Goal: Use online tool/utility: Utilize a website feature to perform a specific function

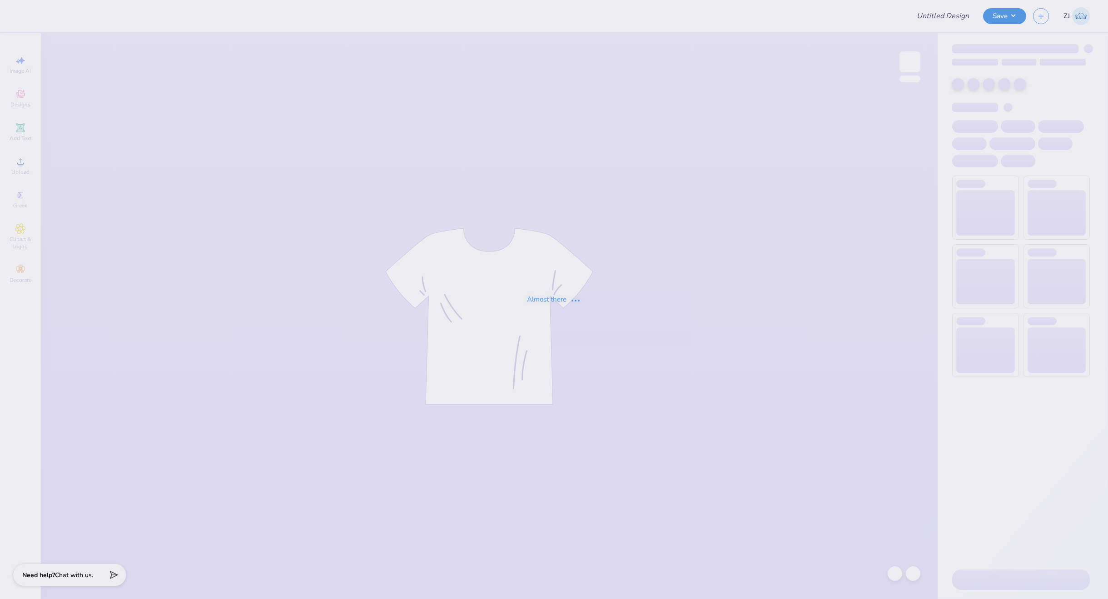
type input "CMP 2026 Swag - [GEOGRAPHIC_DATA][PERSON_NAME]"
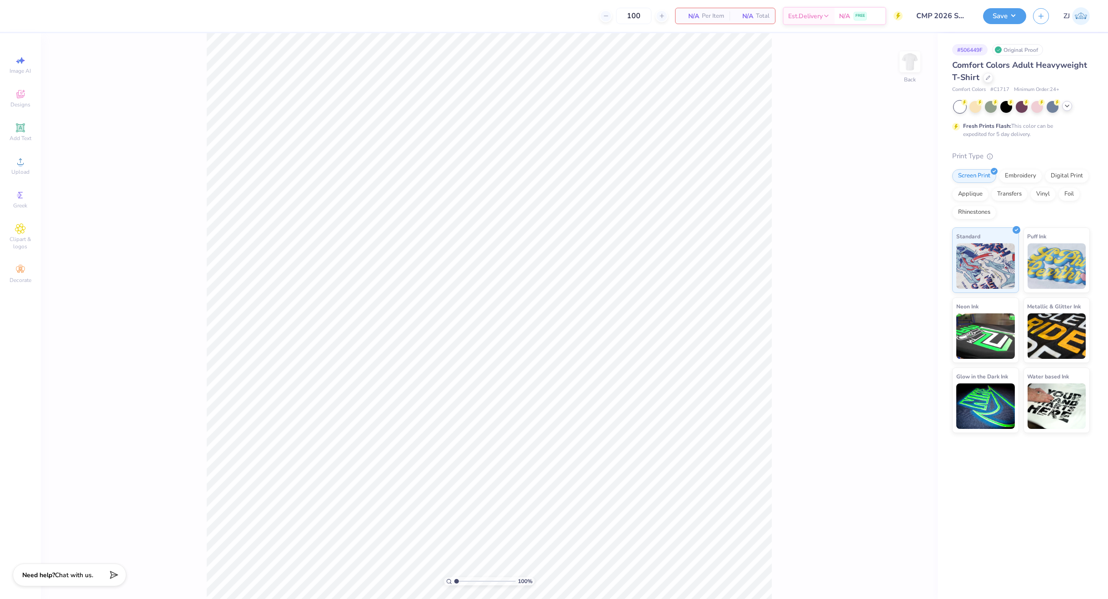
click at [1071, 106] on div at bounding box center [1068, 106] width 10 height 10
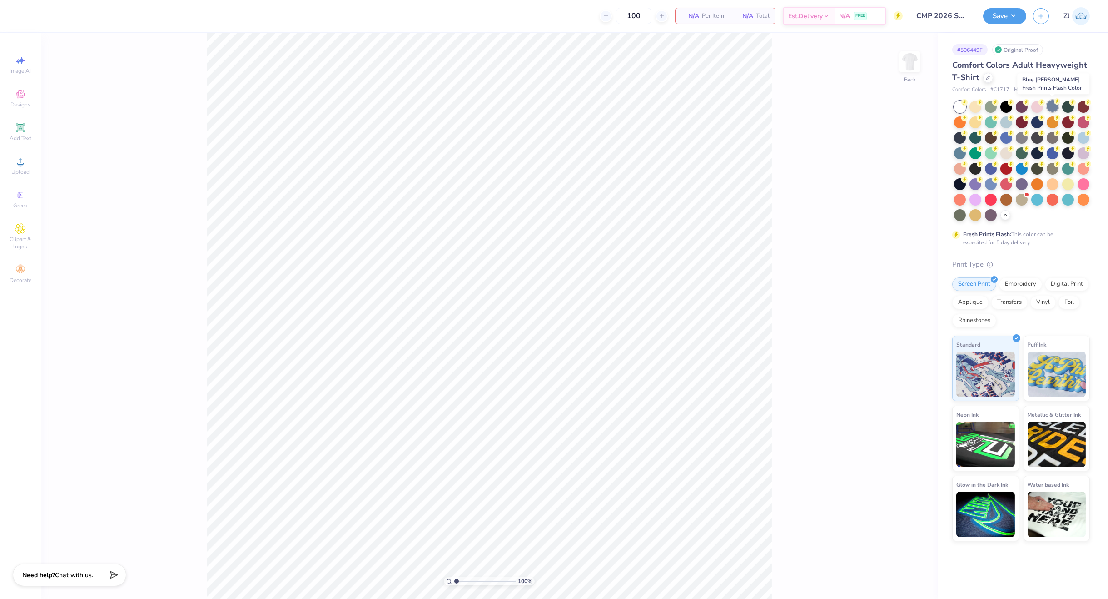
click at [1050, 106] on div at bounding box center [1053, 106] width 12 height 12
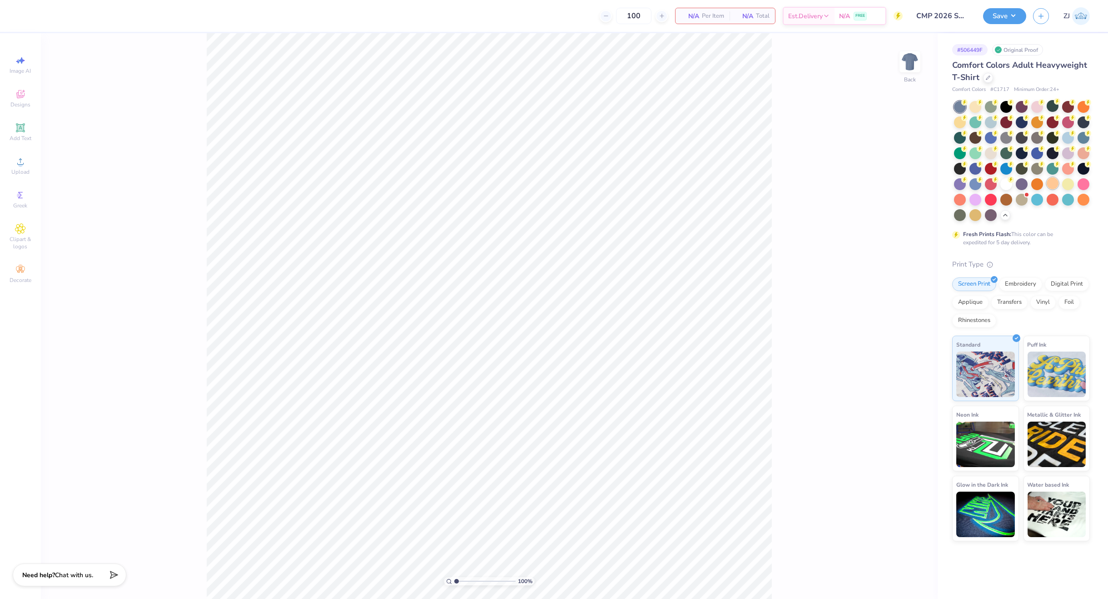
click at [1054, 185] on div at bounding box center [1053, 183] width 12 height 12
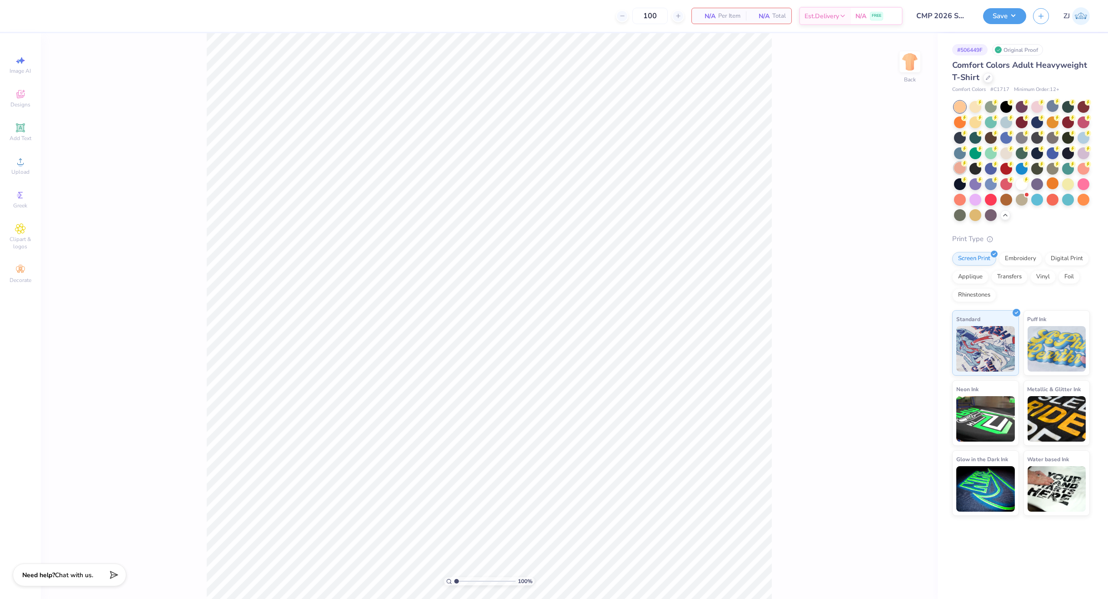
click at [962, 166] on div at bounding box center [960, 168] width 12 height 12
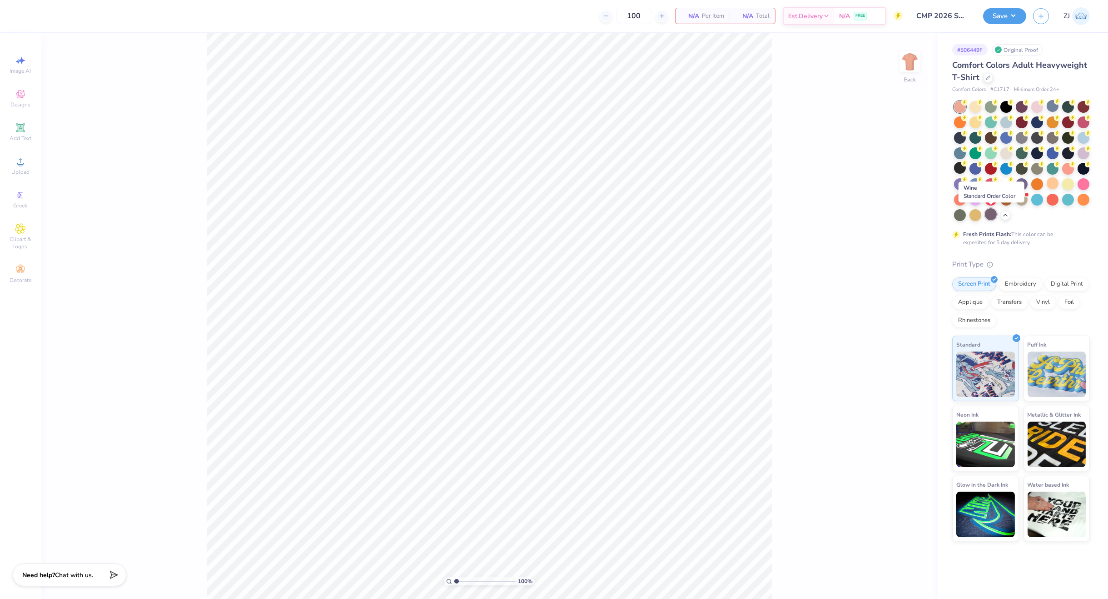
click at [986, 215] on div at bounding box center [991, 214] width 12 height 12
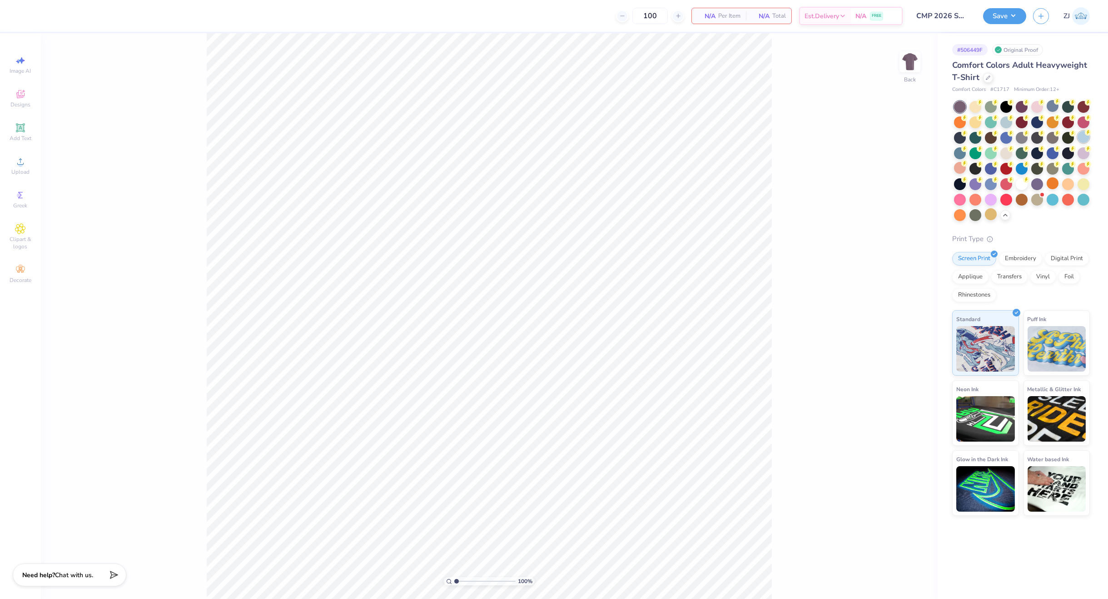
click at [1084, 140] on div at bounding box center [1084, 137] width 12 height 12
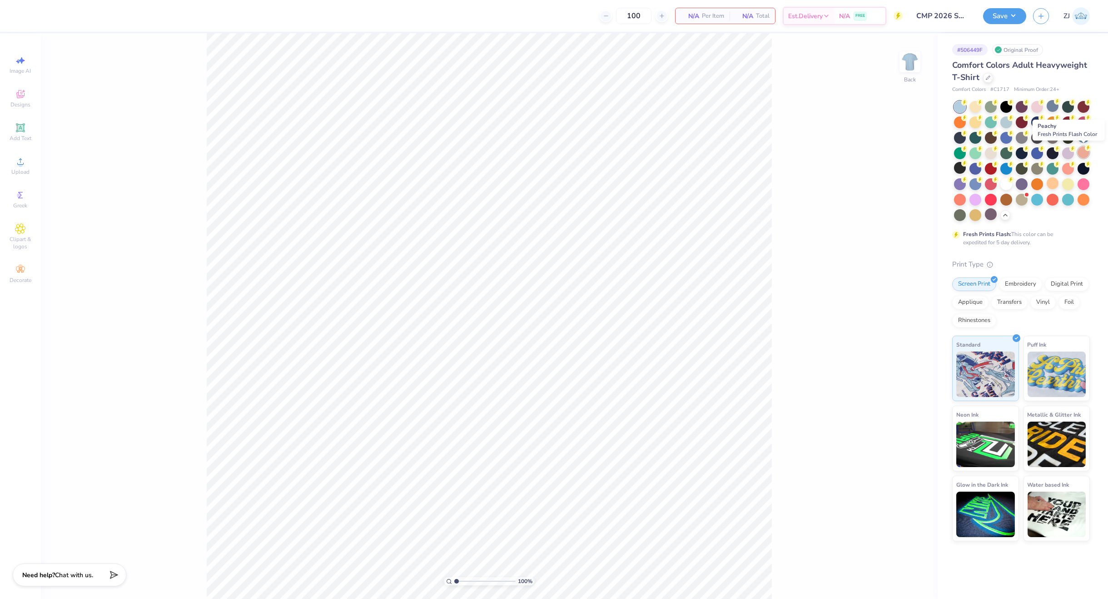
click at [1082, 151] on div at bounding box center [1084, 152] width 12 height 12
click at [913, 65] on img at bounding box center [910, 62] width 36 height 36
